Goal: Contribute content: Contribute content

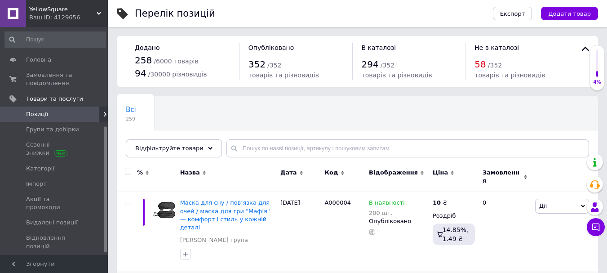
scroll to position [180, 0]
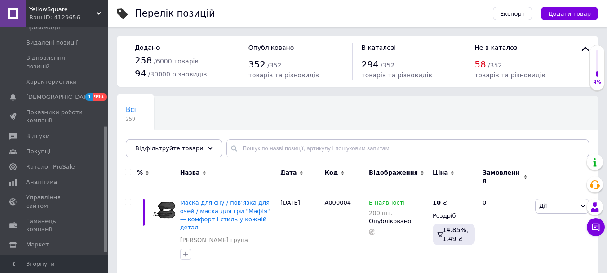
click at [563, 13] on span "Додати товар" at bounding box center [569, 13] width 43 height 7
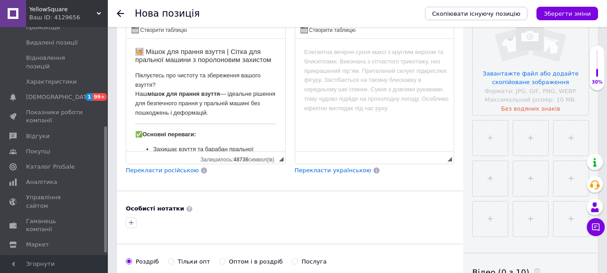
drag, startPoint x: 145, startPoint y: 53, endPoint x: 134, endPoint y: 51, distance: 11.4
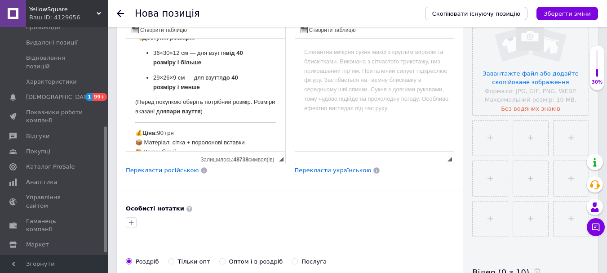
scroll to position [359, 0]
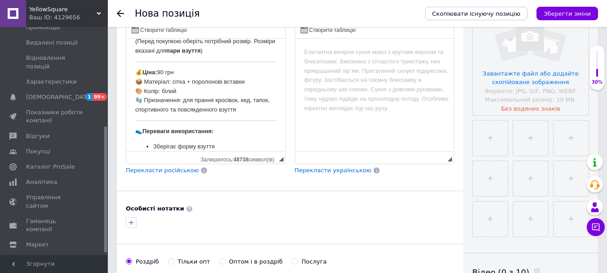
drag, startPoint x: 187, startPoint y: 71, endPoint x: 110, endPoint y: 71, distance: 77.3
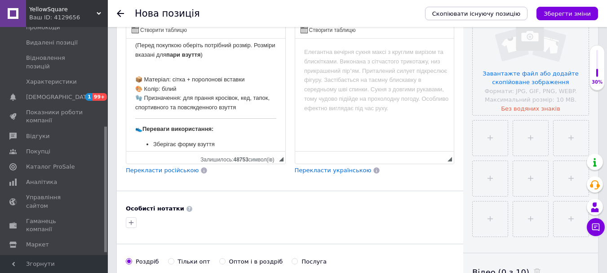
scroll to position [277, 0]
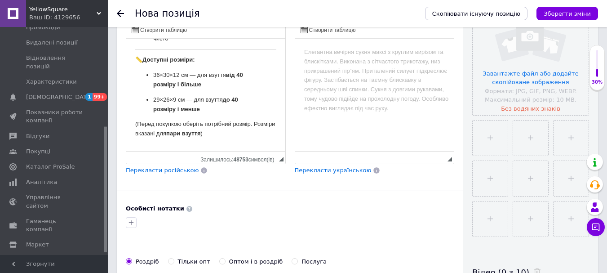
drag, startPoint x: 160, startPoint y: 173, endPoint x: 70, endPoint y: 87, distance: 124.3
click at [160, 173] on span "Перекласти російською" at bounding box center [162, 170] width 73 height 7
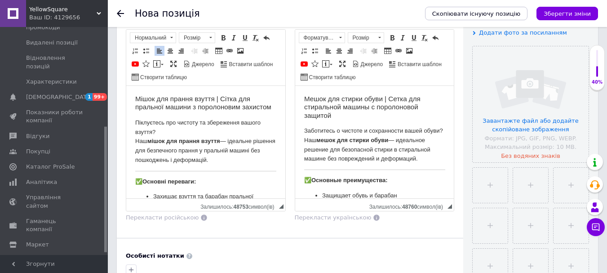
scroll to position [135, 0]
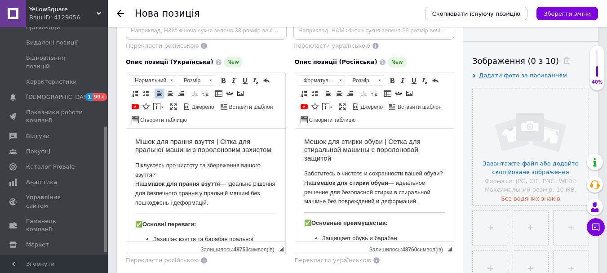
drag, startPoint x: 187, startPoint y: 160, endPoint x: 126, endPoint y: 138, distance: 64.7
copy h3 "Мішок для прання взуття | Сітка для пральної машини з поролоновим захистом"
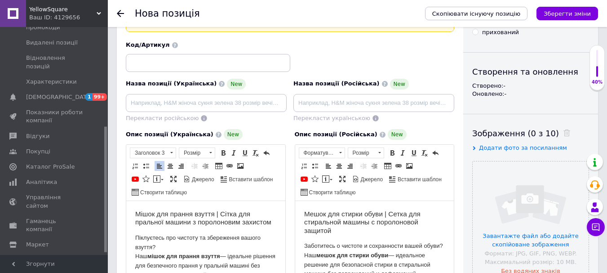
scroll to position [45, 0]
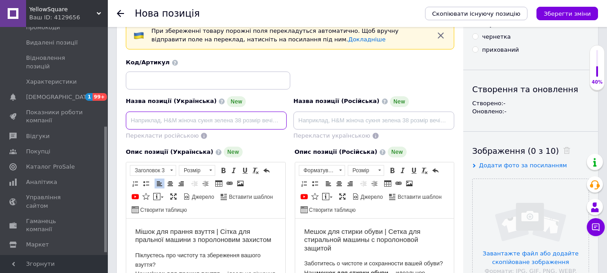
click at [173, 127] on input at bounding box center [206, 120] width 161 height 18
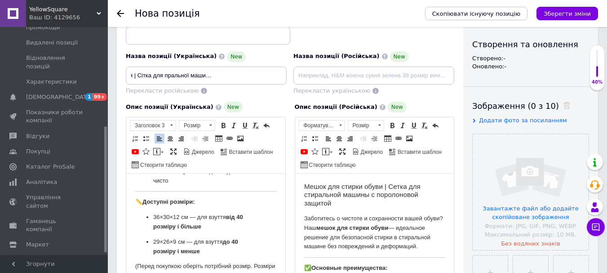
scroll to position [0, 0]
drag, startPoint x: 189, startPoint y: 214, endPoint x: 154, endPoint y: 218, distance: 35.2
click at [154, 218] on p "36×30×12 см — для взуття від 40 розміру і більше" at bounding box center [205, 222] width 105 height 19
copy p "36×30×12 см"
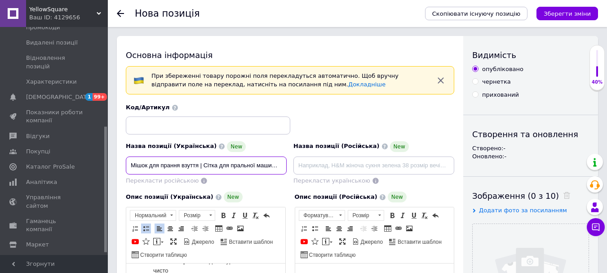
click at [202, 168] on input "Мішок для прання взуття | Сітка для пральної машини з поролоновим захистом" at bounding box center [206, 165] width 161 height 18
type input "Мішок для прання взуття 36×30×12 см | Сітка для пральної машини з поролоновим з…"
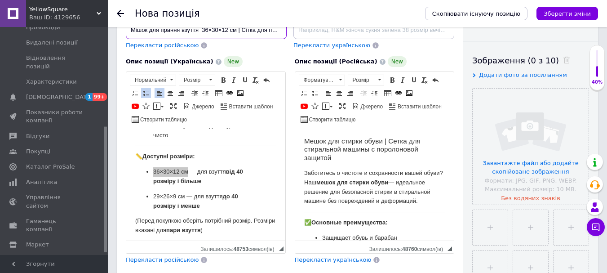
scroll to position [45, 0]
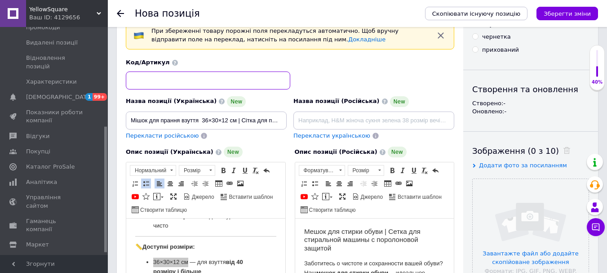
click at [198, 83] on input at bounding box center [208, 80] width 164 height 18
click at [201, 78] on input at bounding box center [208, 80] width 164 height 18
paste input "Мішок для прання взуття"
type input "Мішок для прання взуття"
click at [221, 83] on input "Мішок для прання взуття" at bounding box center [208, 80] width 164 height 18
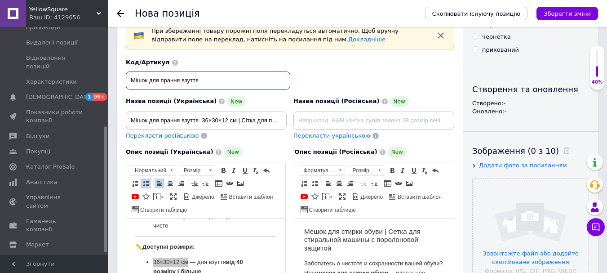
click at [197, 83] on input at bounding box center [208, 80] width 164 height 18
paste input "А000055-1"
type input "А000055-1"
click at [184, 135] on span "Перекласти російською" at bounding box center [162, 135] width 73 height 7
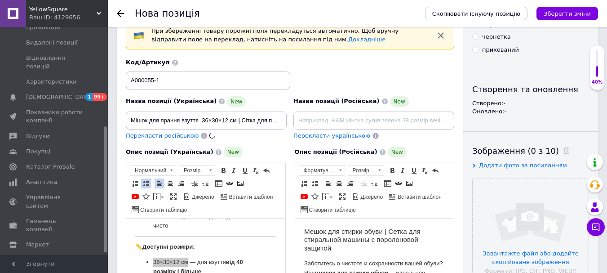
type input "Мешок для стирки обуви 36×30×12 см | Сетка для стиральной машины с поролоновой …"
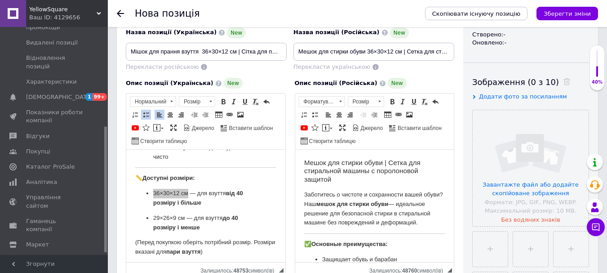
scroll to position [180, 0]
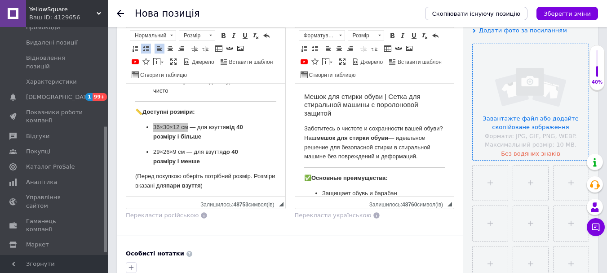
click at [528, 121] on input "file" at bounding box center [531, 102] width 116 height 116
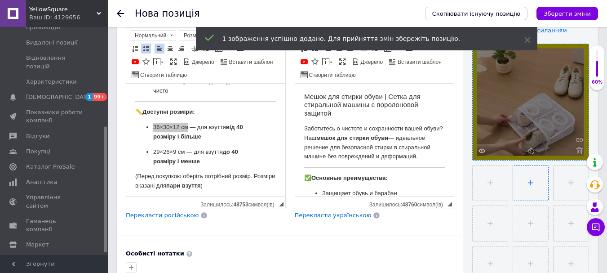
click at [522, 185] on input "file" at bounding box center [530, 182] width 35 height 35
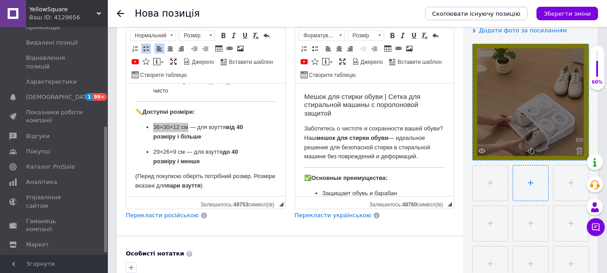
type input "C:\fakepath\4.webp"
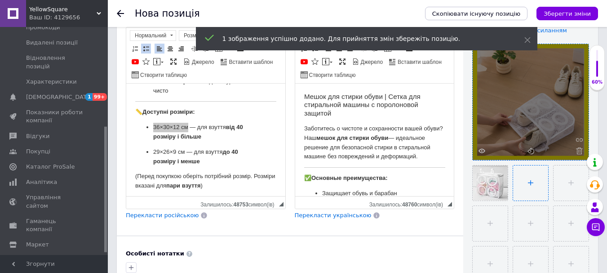
click at [524, 187] on input "file" at bounding box center [530, 182] width 35 height 35
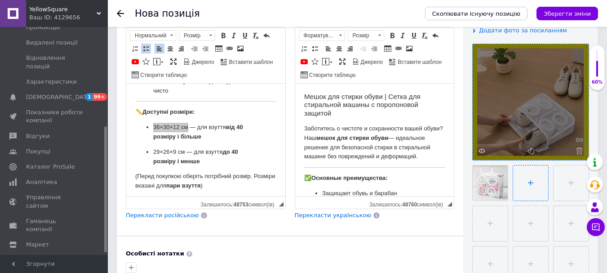
type input "C:\fakepath\5.webp"
click at [575, 179] on input "file" at bounding box center [571, 182] width 35 height 35
type input "C:\fakepath\528324890.webp"
click at [483, 225] on input "file" at bounding box center [490, 223] width 35 height 35
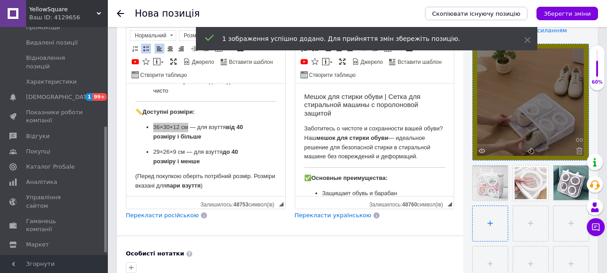
type input "C:\fakepath\image.webp"
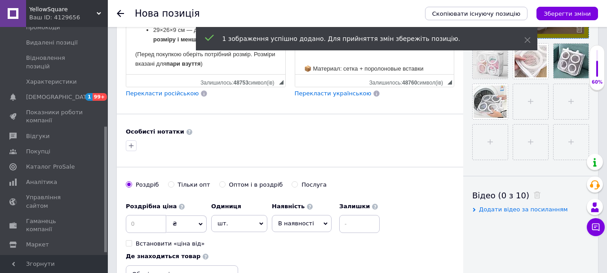
scroll to position [404, 0]
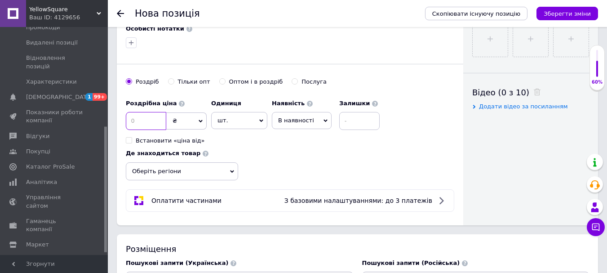
click at [162, 126] on input at bounding box center [146, 121] width 40 height 18
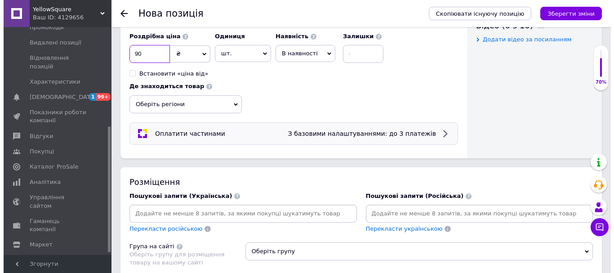
scroll to position [449, 0]
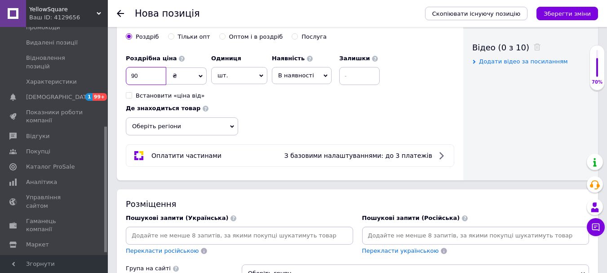
type input "90"
click at [354, 67] on input at bounding box center [359, 76] width 40 height 18
type input "3"
click at [359, 152] on span "З базовими налаштуваннями: до 3 платежів" at bounding box center [358, 155] width 148 height 7
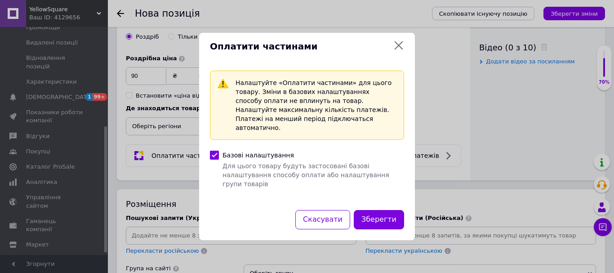
scroll to position [251, 0]
click at [398, 50] on icon at bounding box center [399, 45] width 9 height 9
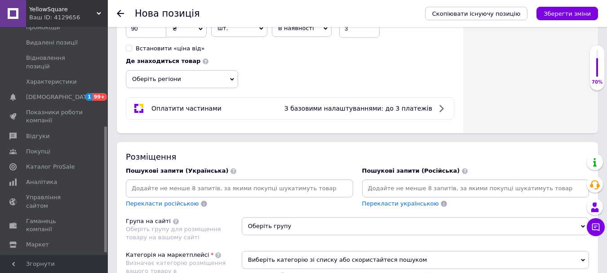
scroll to position [539, 0]
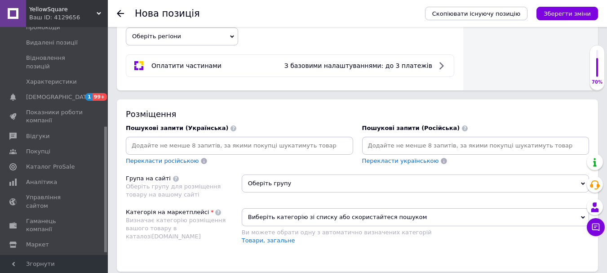
click at [212, 150] on input at bounding box center [240, 145] width 224 height 13
click at [207, 149] on input at bounding box center [240, 145] width 224 height 13
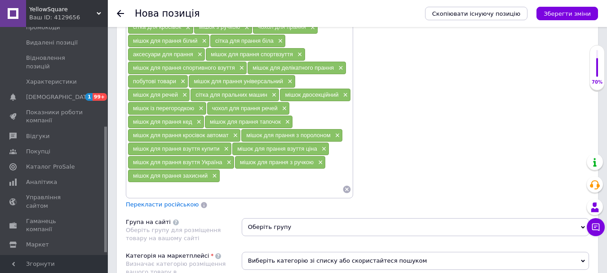
scroll to position [764, 0]
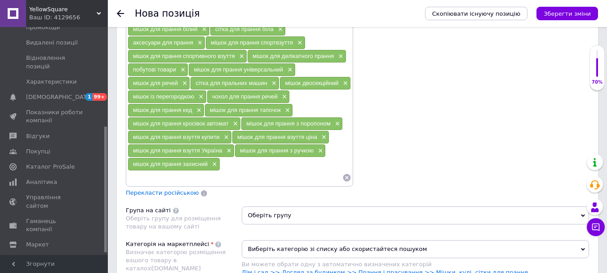
click at [156, 188] on div "мішок для прання взуття × сітка для прання взуття × мішок для кросівок × мішок …" at bounding box center [239, 54] width 227 height 285
click at [158, 195] on span "Перекласти російською" at bounding box center [162, 192] width 73 height 7
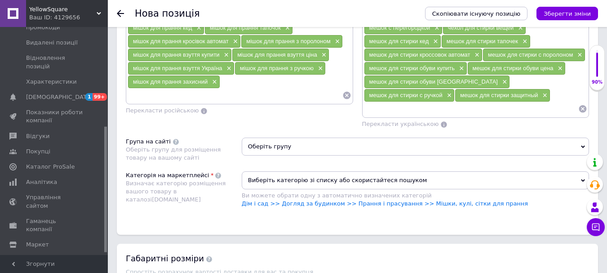
scroll to position [944, 0]
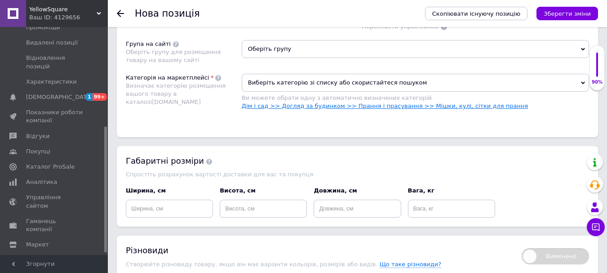
click at [454, 108] on link "Дім і сад >> Догляд за будинком >> Прання і прасування >> Мішки, кулі, сітки дл…" at bounding box center [385, 105] width 286 height 7
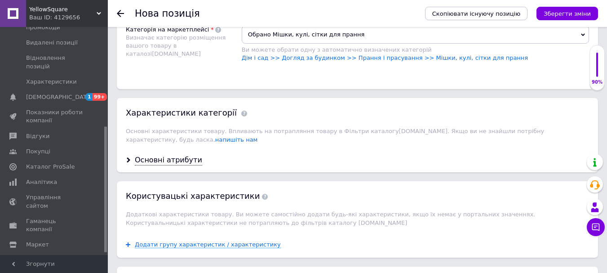
scroll to position [1123, 0]
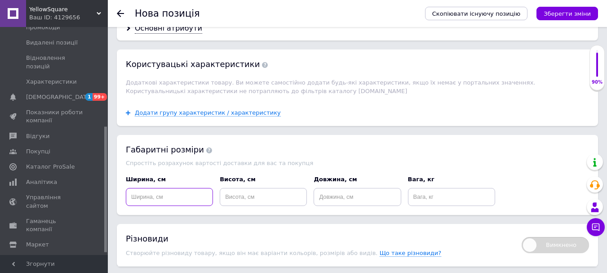
click at [180, 193] on input at bounding box center [169, 197] width 87 height 18
type input "12"
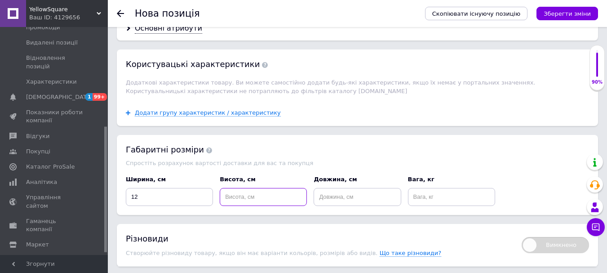
click at [268, 193] on input at bounding box center [263, 197] width 87 height 18
type input "5"
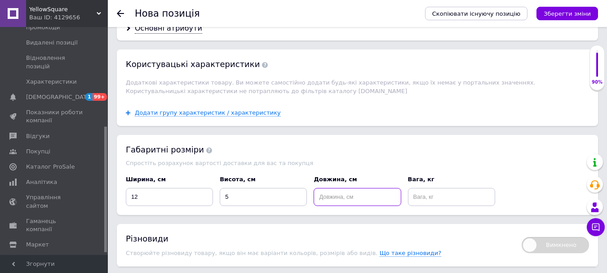
click at [346, 192] on input at bounding box center [357, 197] width 87 height 18
click at [252, 193] on input "5" at bounding box center [263, 197] width 87 height 18
click at [360, 195] on input at bounding box center [357, 197] width 87 height 18
type input "3"
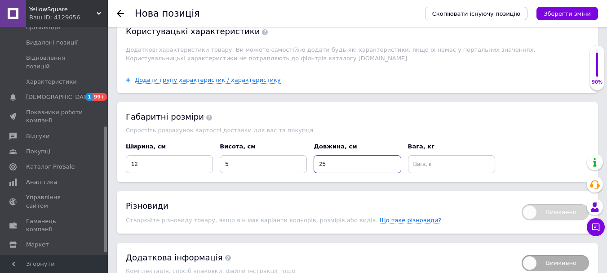
scroll to position [1197, 0]
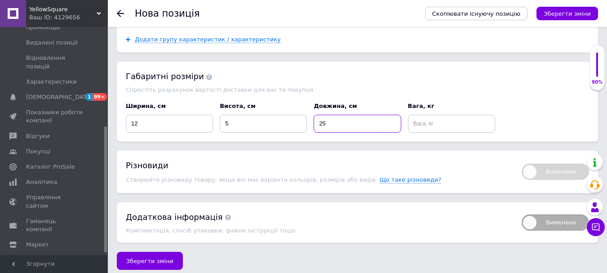
type input "25"
click at [445, 118] on input at bounding box center [451, 124] width 87 height 18
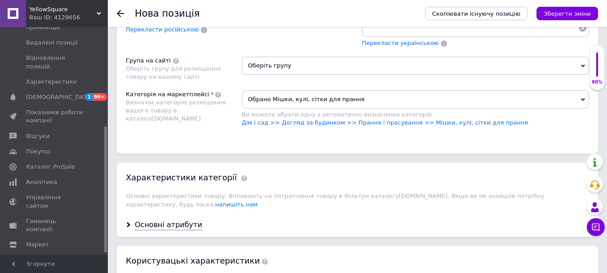
scroll to position [1017, 0]
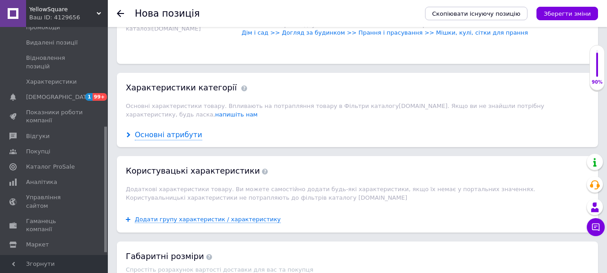
type input "0.150"
click at [146, 130] on div "Основні атрибути" at bounding box center [168, 135] width 67 height 10
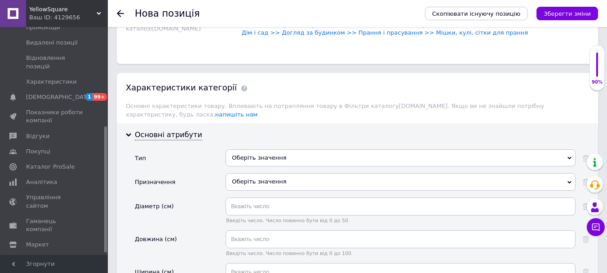
click at [297, 149] on div "Оберіть значення" at bounding box center [401, 157] width 350 height 17
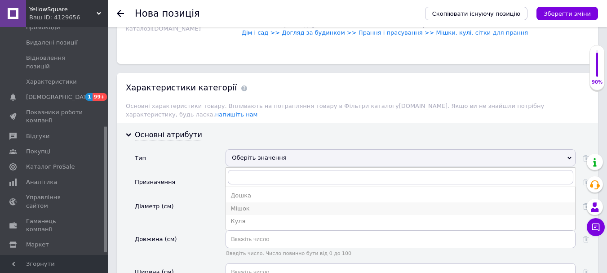
click at [275, 204] on div "Мішок" at bounding box center [401, 208] width 340 height 8
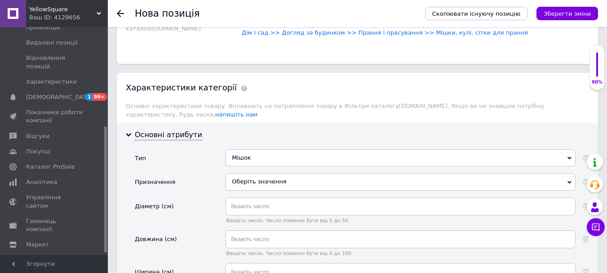
click at [257, 175] on div "Оберіть значення" at bounding box center [401, 181] width 350 height 17
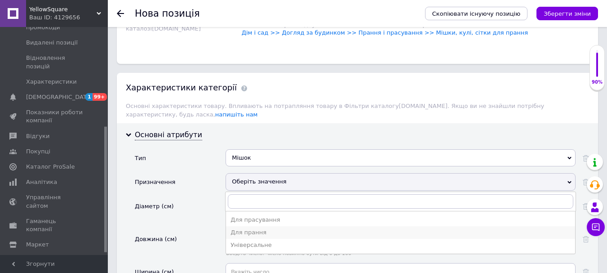
click at [284, 228] on div "Для прання" at bounding box center [401, 232] width 340 height 8
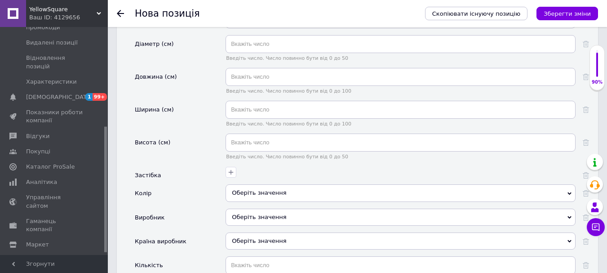
scroll to position [1197, 0]
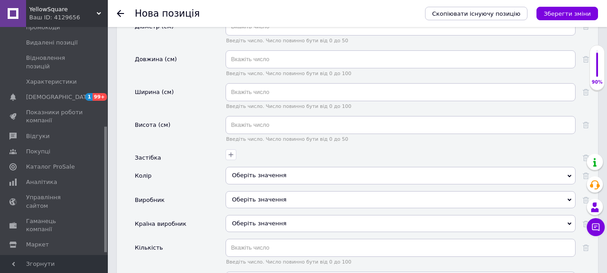
click at [268, 167] on div "Оберіть значення" at bounding box center [401, 175] width 350 height 17
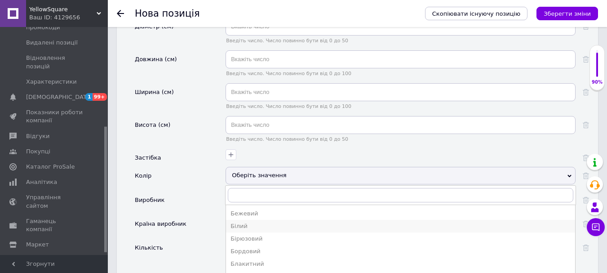
click at [245, 222] on div "Білий" at bounding box center [401, 226] width 340 height 8
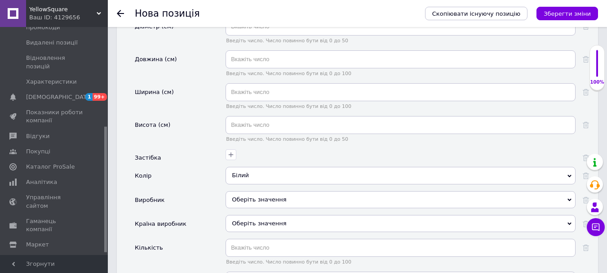
click at [255, 191] on div "Оберіть значення" at bounding box center [401, 199] width 350 height 17
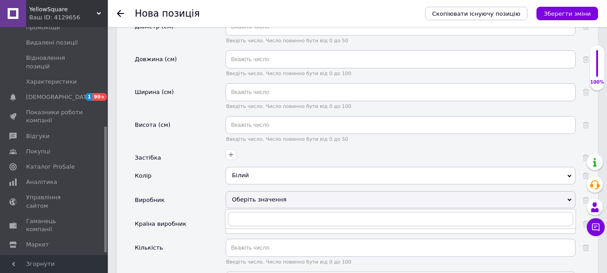
click at [262, 191] on div "Оберіть значення" at bounding box center [401, 199] width 350 height 17
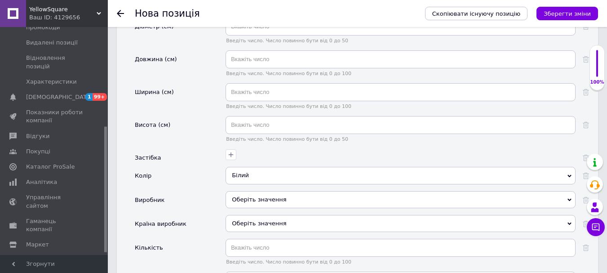
click at [262, 217] on div "Оберіть значення" at bounding box center [401, 223] width 350 height 17
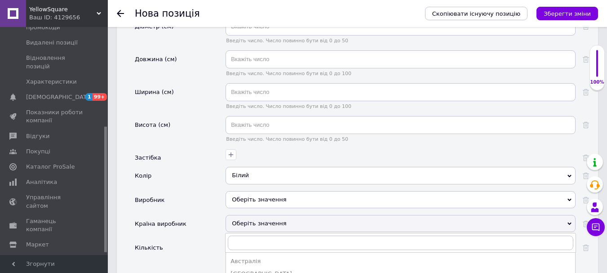
click at [262, 217] on div "Оберіть значення" at bounding box center [401, 223] width 350 height 17
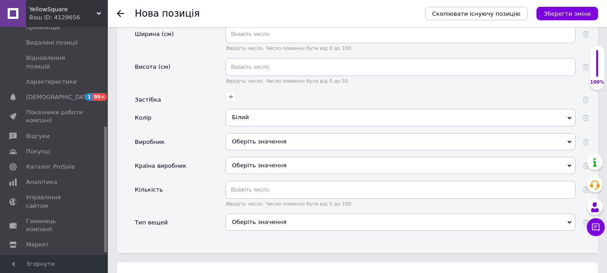
scroll to position [1331, 0]
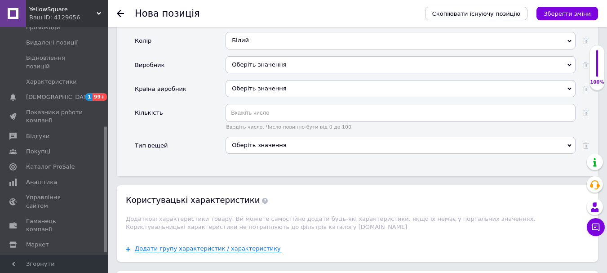
click at [289, 142] on div "Оберіть значення" at bounding box center [401, 145] width 350 height 17
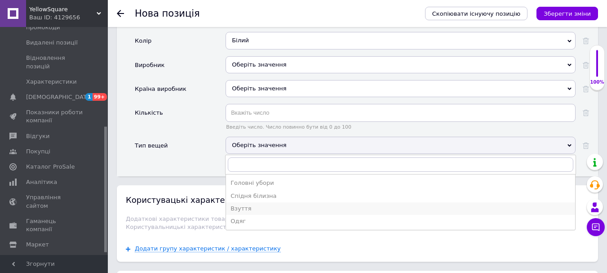
click at [265, 204] on div "Взуття" at bounding box center [401, 208] width 340 height 8
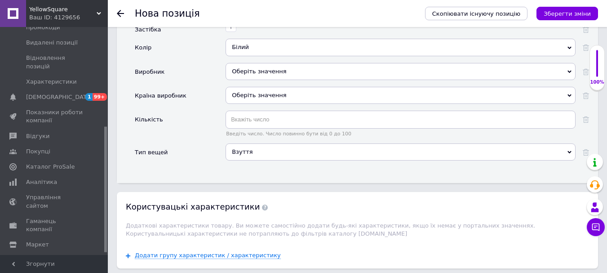
scroll to position [1242, 0]
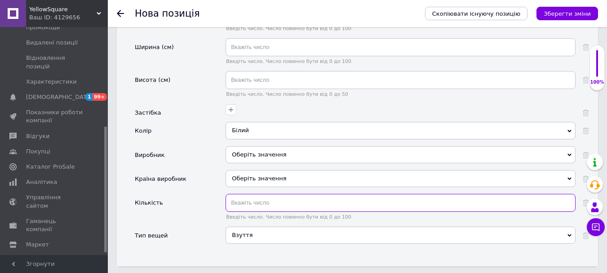
click at [249, 194] on input "text" at bounding box center [401, 203] width 350 height 18
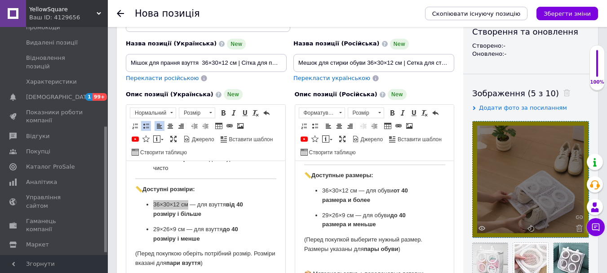
scroll to position [225, 0]
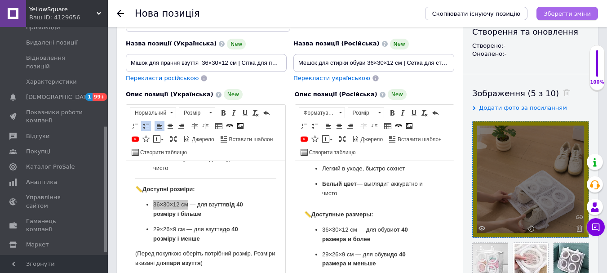
click at [580, 13] on icon "Зберегти зміни" at bounding box center [567, 13] width 47 height 7
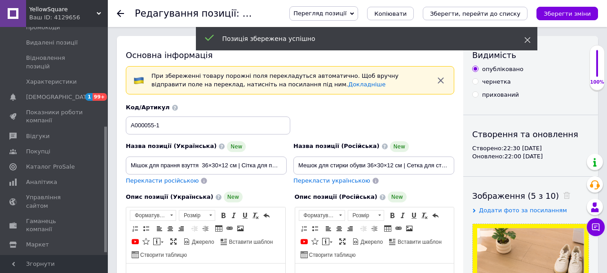
click at [527, 40] on use at bounding box center [527, 40] width 6 height 6
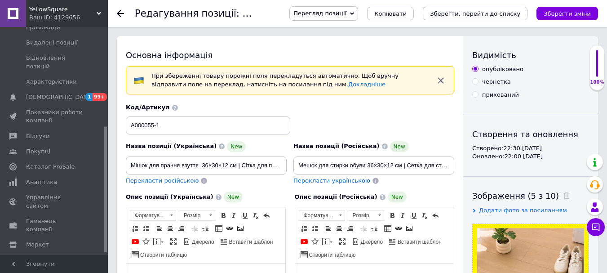
click at [123, 13] on icon at bounding box center [120, 13] width 7 height 7
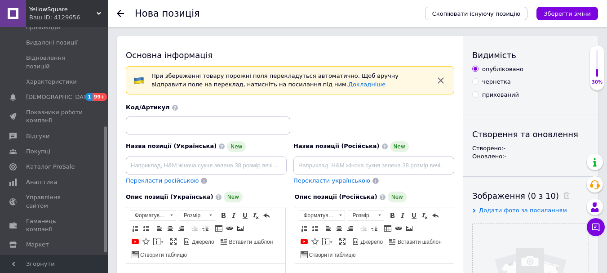
click at [119, 13] on use at bounding box center [120, 13] width 7 height 7
